Goal: Find contact information: Find contact information

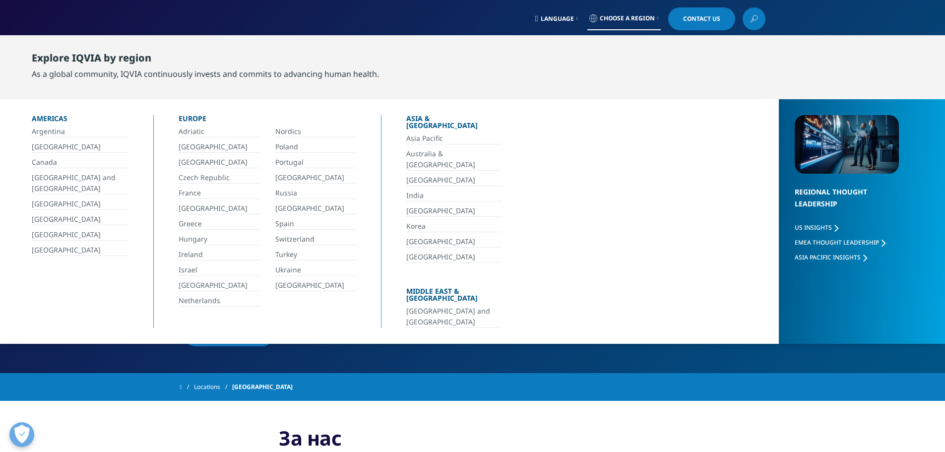
drag, startPoint x: 197, startPoint y: 164, endPoint x: 339, endPoint y: 181, distance: 143.3
click at [197, 164] on link "[GEOGRAPHIC_DATA]" at bounding box center [219, 162] width 81 height 11
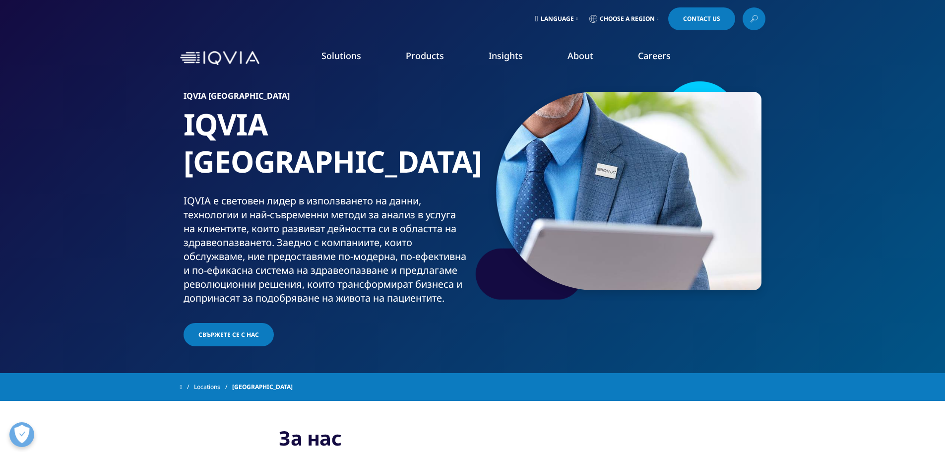
click at [239, 330] on span "Свържете се с нас" at bounding box center [228, 334] width 61 height 8
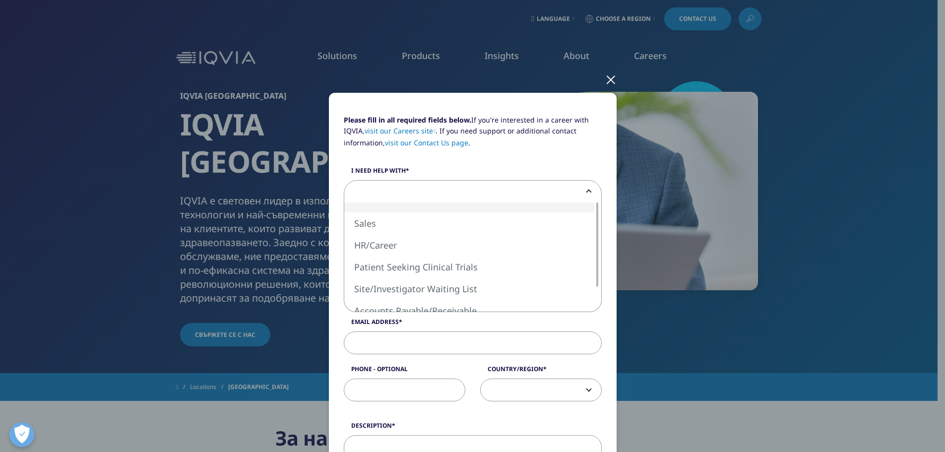
click at [487, 193] on span at bounding box center [472, 192] width 257 height 23
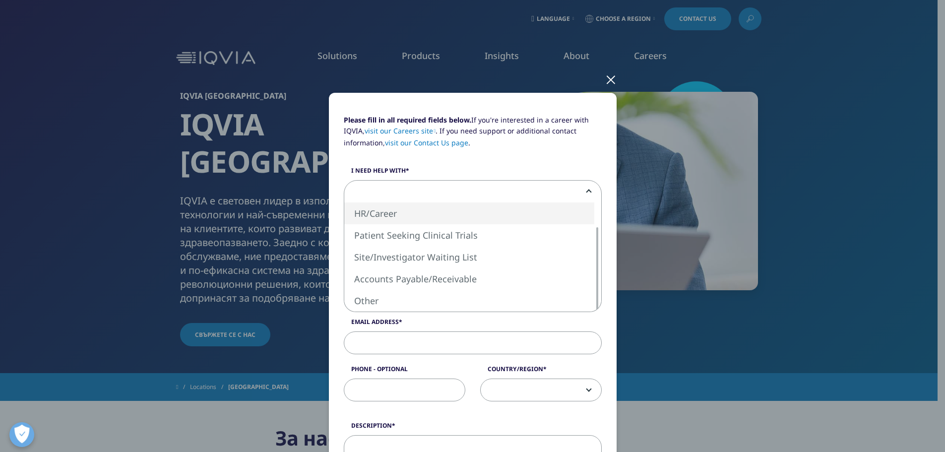
click at [608, 79] on div at bounding box center [610, 78] width 11 height 27
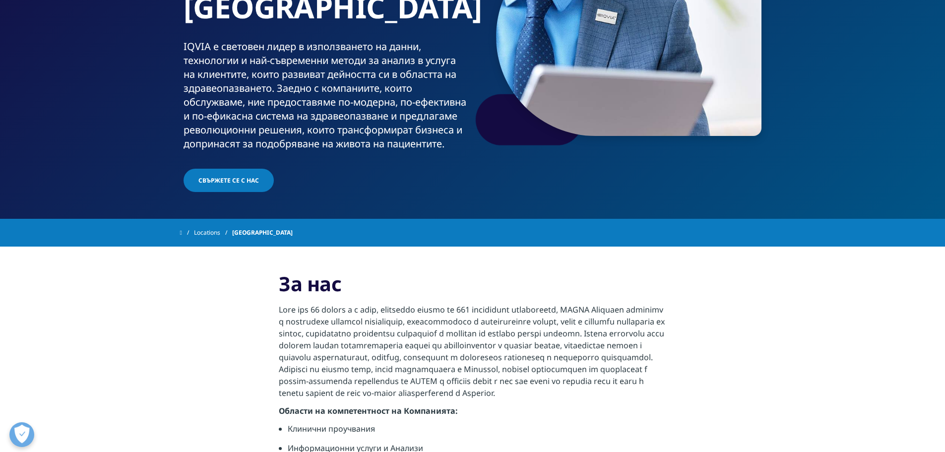
scroll to position [149, 0]
